Goal: Find specific page/section: Find specific page/section

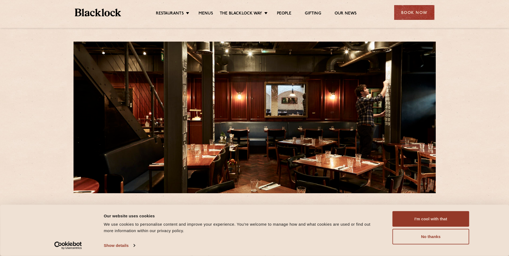
click at [210, 10] on ul "Restaurants [GEOGRAPHIC_DATA] [GEOGRAPHIC_DATA] [GEOGRAPHIC_DATA] [GEOGRAPHIC_D…" at bounding box center [256, 12] width 270 height 9
click at [209, 12] on link "Menus" at bounding box center [206, 14] width 14 height 6
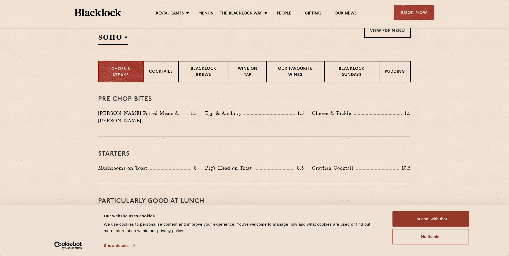
scroll to position [188, 0]
click at [441, 221] on button "I'm cool with that" at bounding box center [431, 219] width 77 height 16
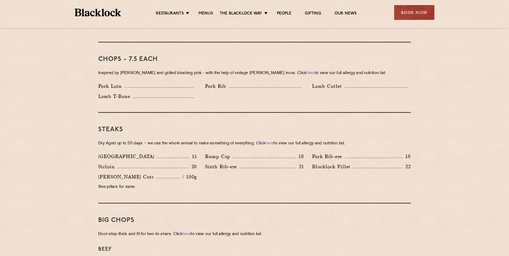
scroll to position [402, 0]
